Goal: Information Seeking & Learning: Compare options

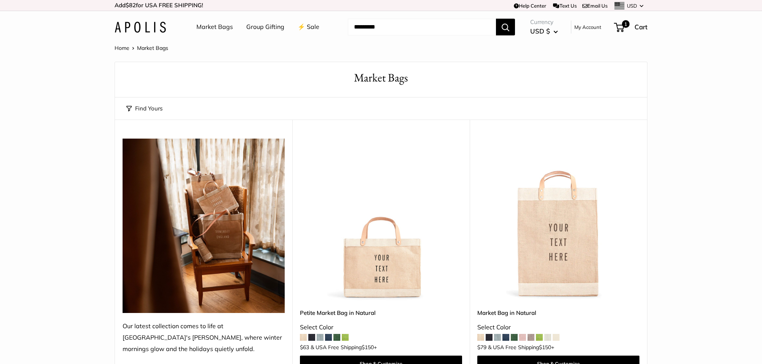
click at [156, 23] on img at bounding box center [140, 27] width 51 height 11
click at [305, 25] on link "⚡️ Sale" at bounding box center [309, 26] width 22 height 11
click at [164, 27] on img at bounding box center [140, 27] width 51 height 11
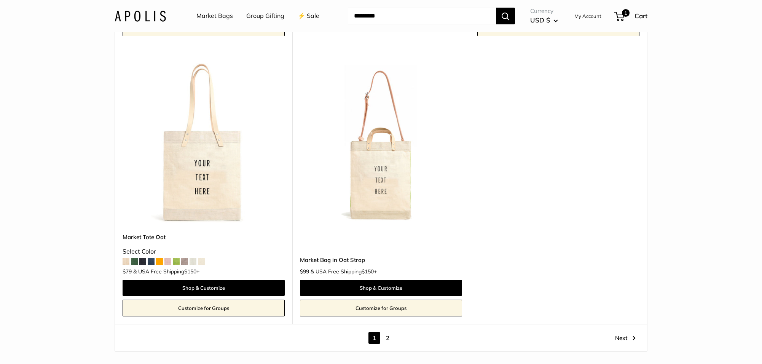
scroll to position [4282, 0]
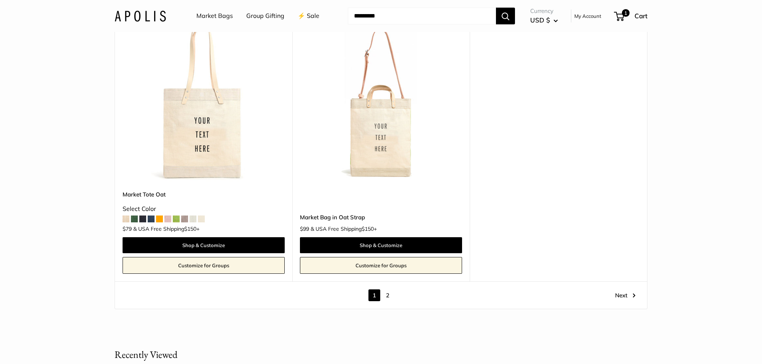
click at [389, 296] on link "2" at bounding box center [388, 295] width 12 height 12
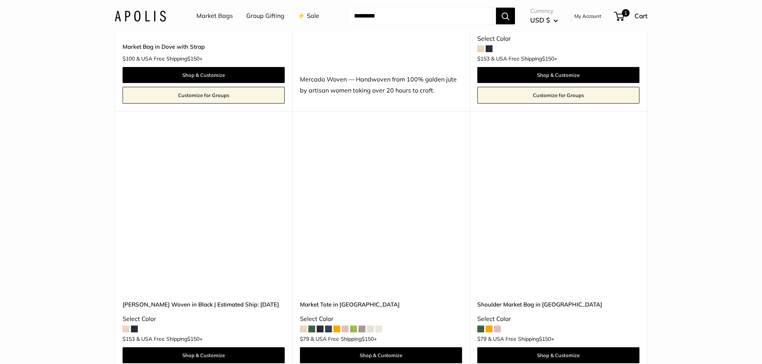
scroll to position [573, 0]
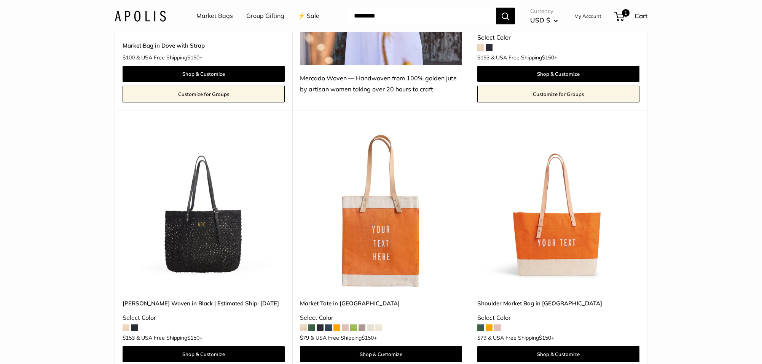
click at [0, 0] on img at bounding box center [0, 0] width 0 height 0
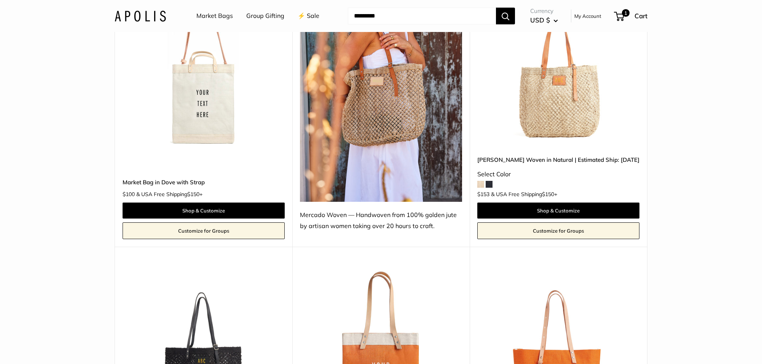
scroll to position [418, 0]
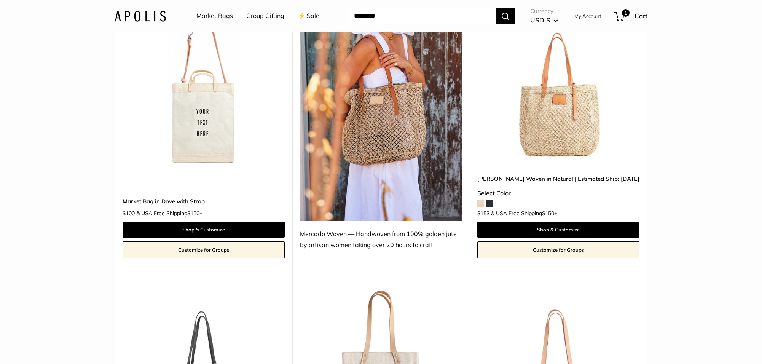
click at [0, 0] on img at bounding box center [0, 0] width 0 height 0
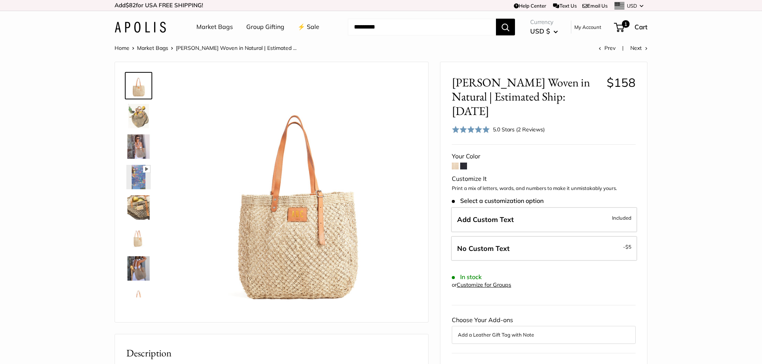
click at [155, 25] on img at bounding box center [140, 27] width 51 height 11
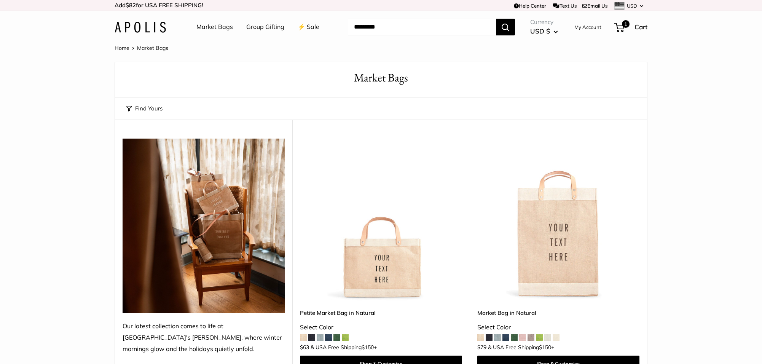
click at [155, 27] on img at bounding box center [140, 27] width 51 height 11
click at [214, 29] on link "Market Bags" at bounding box center [214, 26] width 37 height 11
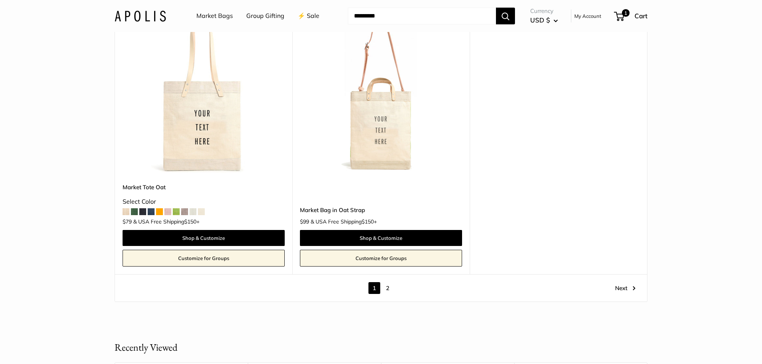
scroll to position [4299, 0]
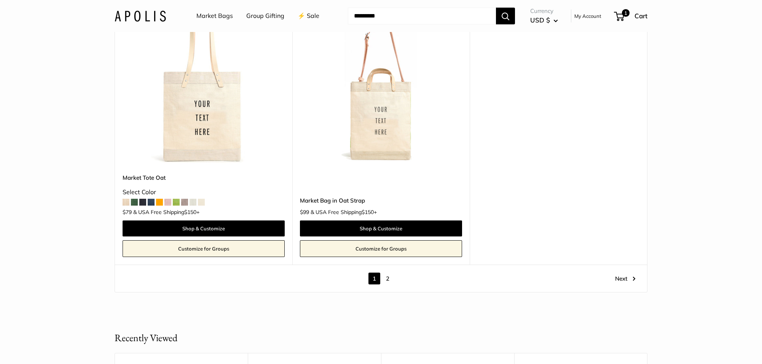
click at [387, 280] on link "2" at bounding box center [388, 279] width 12 height 12
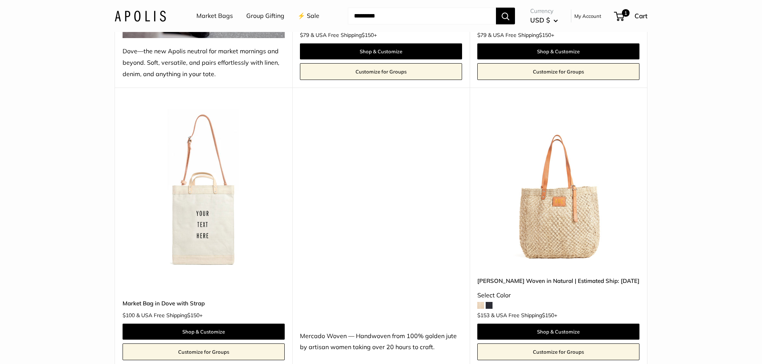
scroll to position [298, 0]
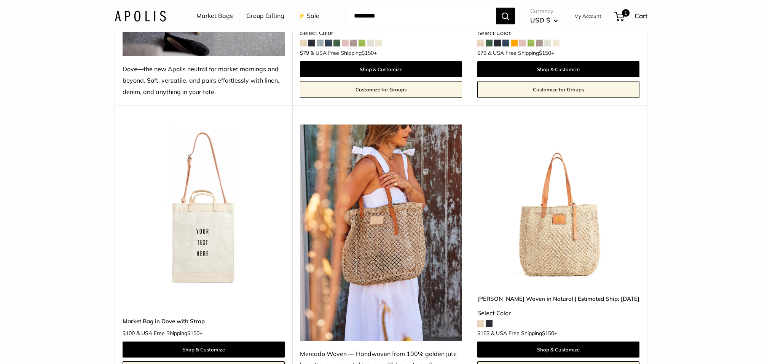
click at [0, 0] on img at bounding box center [0, 0] width 0 height 0
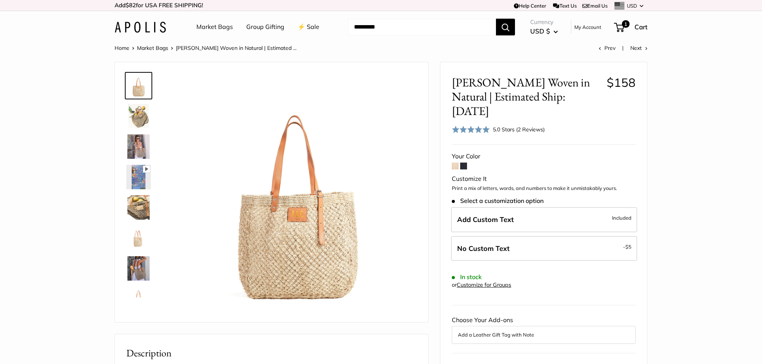
click at [463, 163] on span at bounding box center [463, 166] width 7 height 7
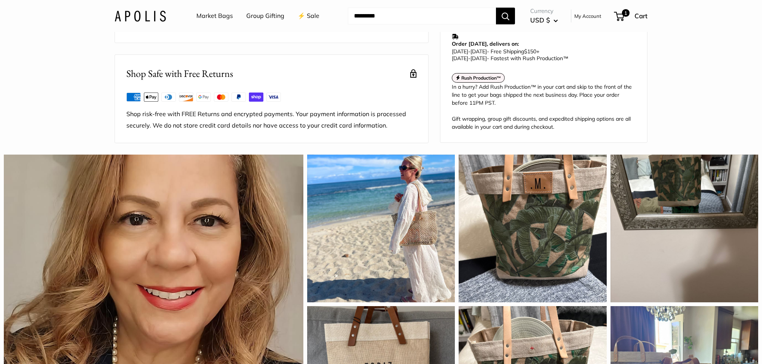
scroll to position [222, 0]
